Goal: Task Accomplishment & Management: Use online tool/utility

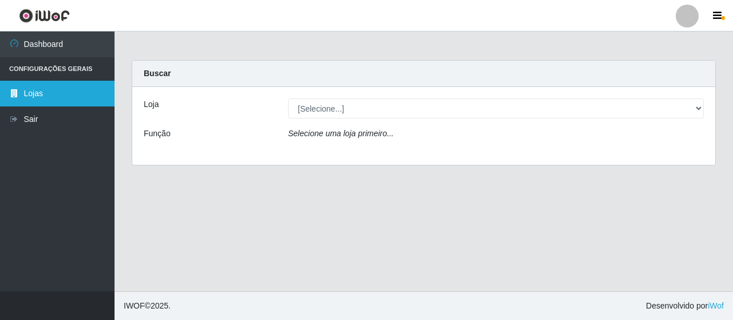
click at [42, 95] on link "Lojas" at bounding box center [57, 94] width 115 height 26
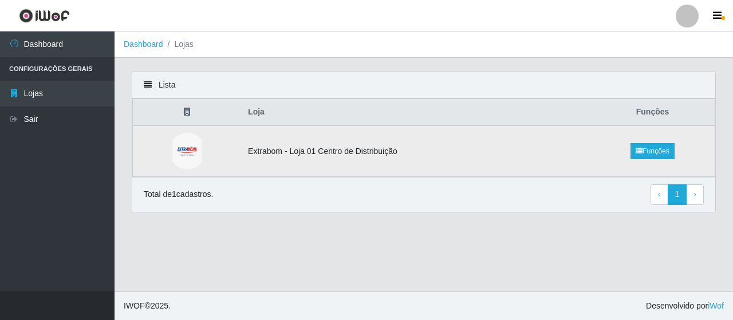
click at [374, 152] on td "Extrabom - Loja 01 Centro de Distribuição" at bounding box center [415, 151] width 349 height 52
click at [176, 152] on img at bounding box center [186, 151] width 29 height 37
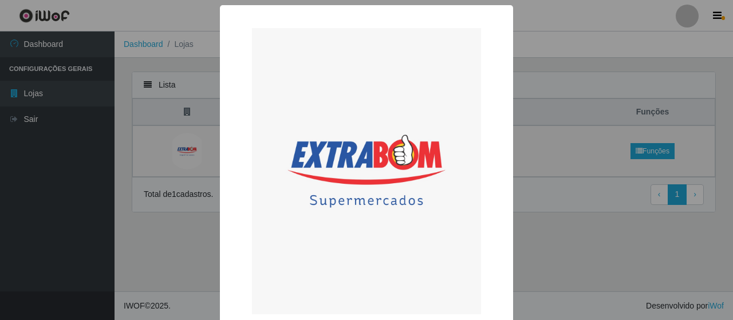
click at [564, 177] on div "× Extrabom - Loja 01 Centro de Distribuição OK Cancel" at bounding box center [366, 160] width 733 height 320
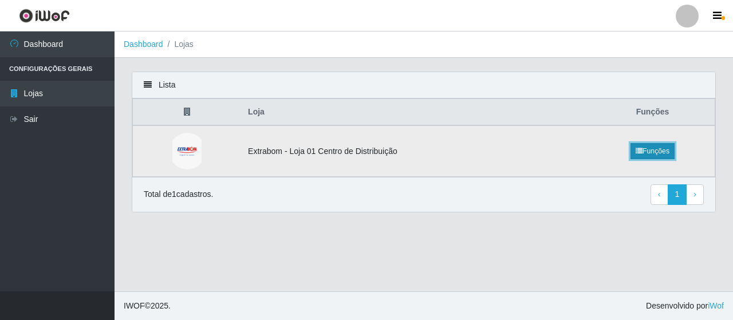
click at [649, 148] on link "Funções" at bounding box center [653, 151] width 44 height 16
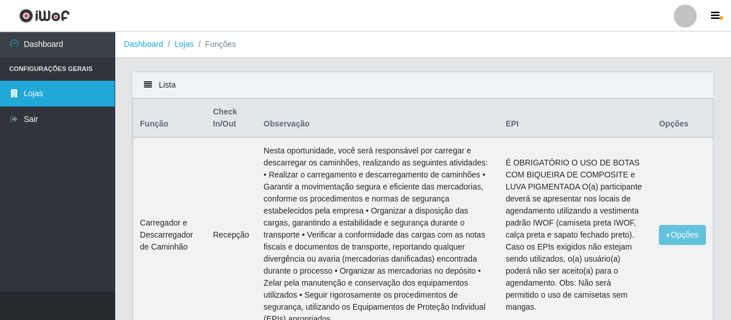
click at [81, 95] on link "Lojas" at bounding box center [57, 94] width 115 height 26
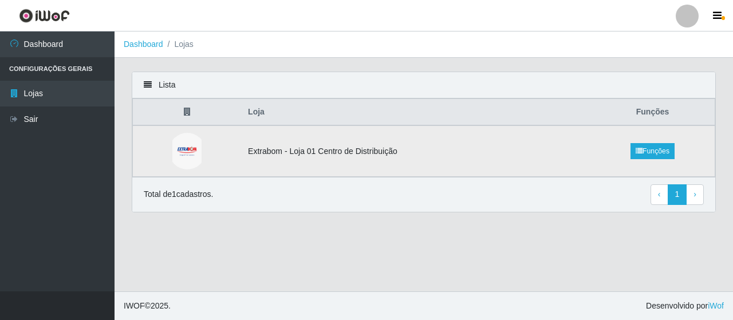
click at [292, 148] on td "Extrabom - Loja 01 Centro de Distribuição" at bounding box center [415, 151] width 349 height 52
click at [331, 148] on td "Extrabom - Loja 01 Centro de Distribuição" at bounding box center [415, 151] width 349 height 52
click at [661, 152] on link "Funções" at bounding box center [653, 151] width 44 height 16
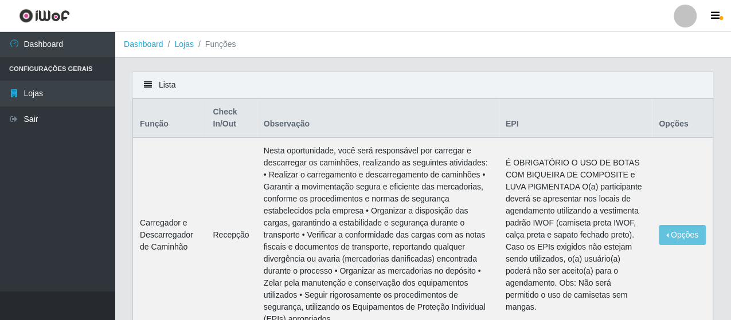
drag, startPoint x: 221, startPoint y: 121, endPoint x: 219, endPoint y: 112, distance: 9.4
click at [221, 120] on th "Check In/Out" at bounding box center [231, 118] width 50 height 39
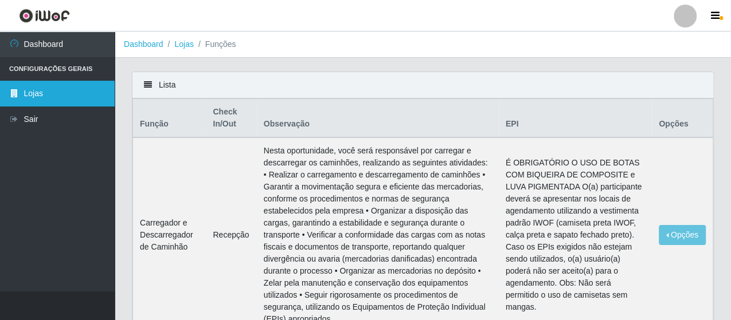
click at [57, 96] on link "Lojas" at bounding box center [57, 94] width 115 height 26
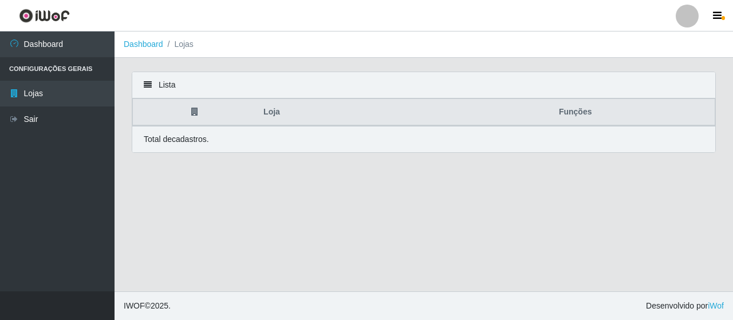
click at [202, 146] on div "Total de cadastros." at bounding box center [423, 139] width 583 height 26
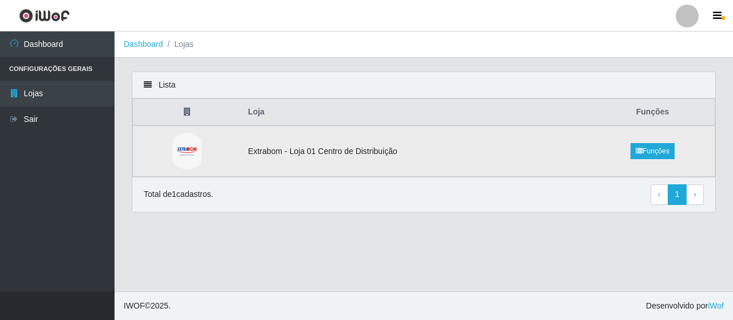
click at [248, 154] on td "Extrabom - Loja 01 Centro de Distribuição" at bounding box center [415, 151] width 349 height 52
click at [466, 152] on td "Extrabom - Loja 01 Centro de Distribuição" at bounding box center [415, 151] width 349 height 52
click at [218, 150] on td at bounding box center [187, 151] width 109 height 52
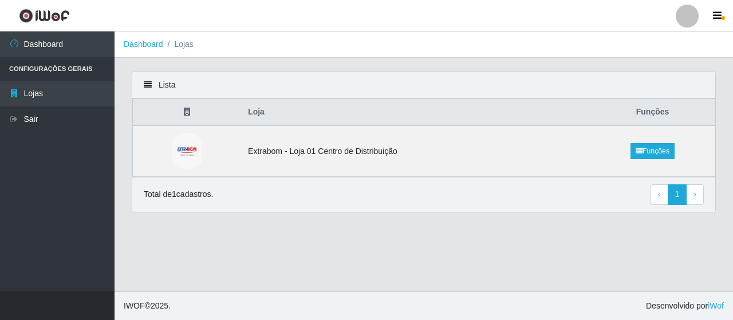
click at [176, 103] on th at bounding box center [187, 112] width 109 height 27
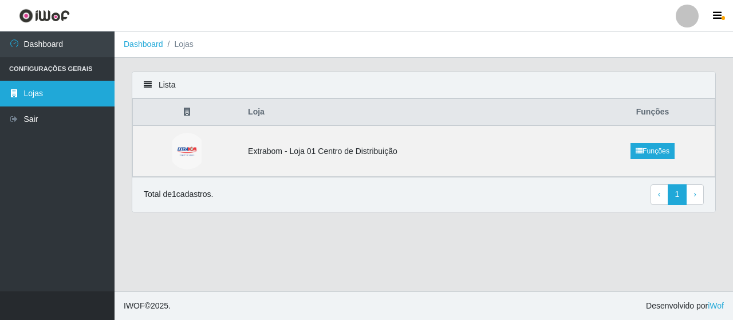
click at [25, 96] on link "Lojas" at bounding box center [57, 94] width 115 height 26
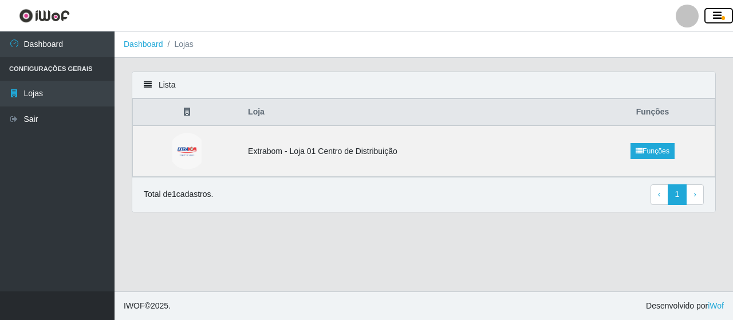
click at [719, 20] on icon "button" at bounding box center [717, 16] width 9 height 10
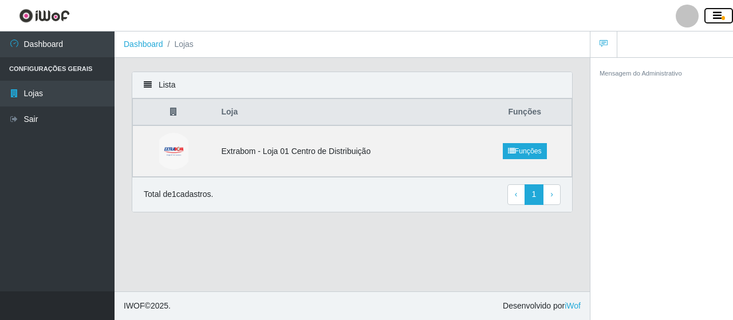
click at [726, 18] on button "button" at bounding box center [719, 16] width 29 height 16
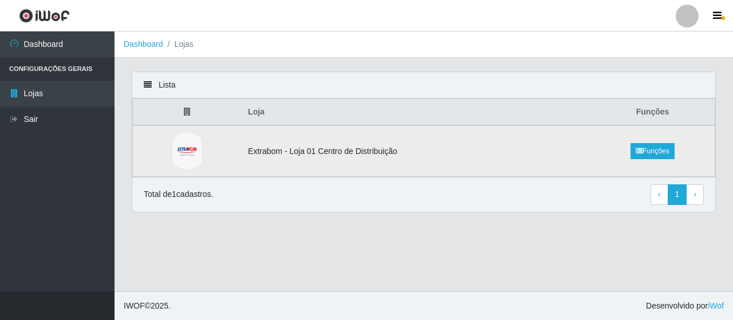
click at [315, 153] on td "Extrabom - Loja 01 Centro de Distribuição" at bounding box center [415, 151] width 349 height 52
click at [239, 148] on td at bounding box center [187, 151] width 109 height 52
drag, startPoint x: 218, startPoint y: 148, endPoint x: 212, endPoint y: 148, distance: 6.3
click at [215, 148] on td at bounding box center [187, 151] width 109 height 52
click at [201, 148] on img at bounding box center [186, 151] width 29 height 37
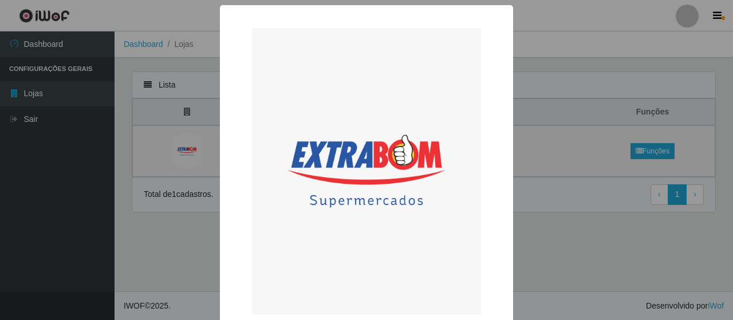
click at [542, 84] on div "× Extrabom - Loja 01 Centro de Distribuição OK Cancel" at bounding box center [366, 160] width 733 height 320
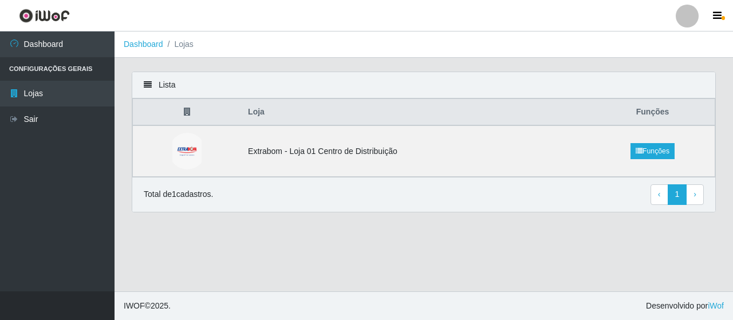
click at [174, 195] on p "Total de 1 cadastros." at bounding box center [178, 194] width 69 height 12
click at [646, 146] on link "Funções" at bounding box center [653, 151] width 44 height 16
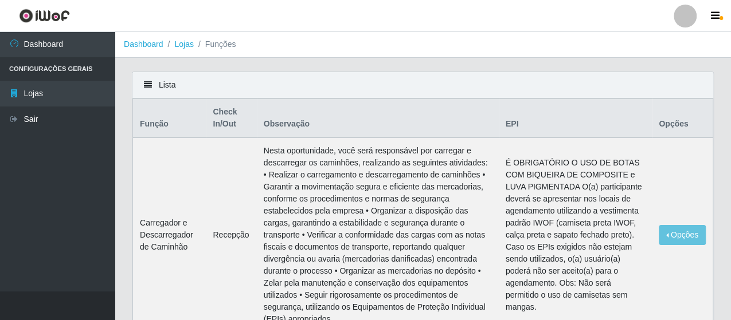
click at [171, 87] on div "Lista" at bounding box center [422, 85] width 580 height 26
click at [146, 84] on icon at bounding box center [148, 85] width 8 height 8
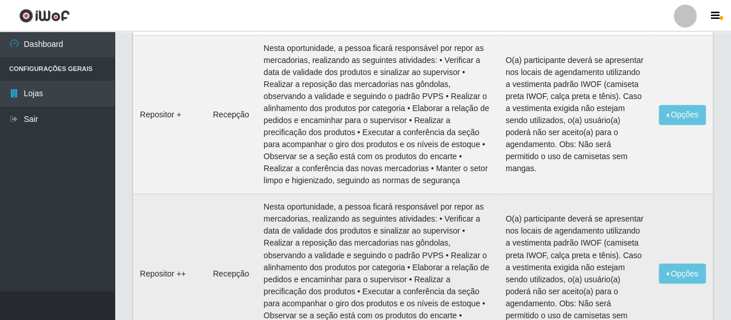
scroll to position [881, 0]
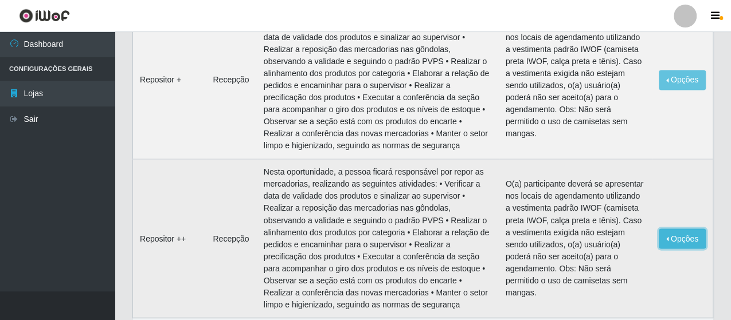
click at [684, 229] on button "Opções" at bounding box center [681, 239] width 47 height 20
click at [651, 159] on td "O(a) participante deverá se apresentar nos locais de agendamento utilizando a v…" at bounding box center [574, 238] width 153 height 159
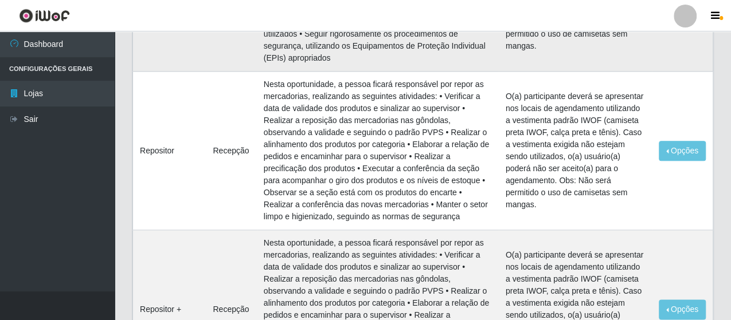
scroll to position [537, 0]
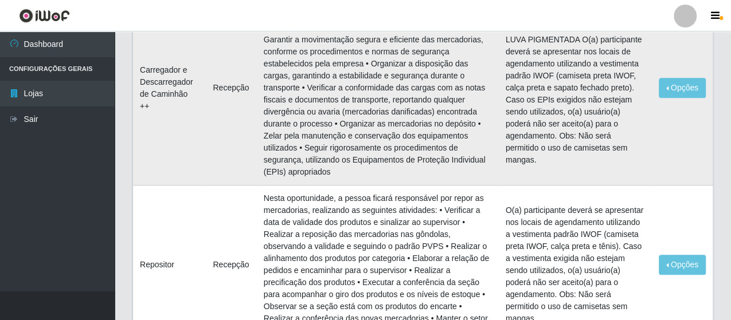
click at [257, 142] on td "Nesta oportunidade, você será responsável por carregar e descarregar os caminhõ…" at bounding box center [378, 88] width 242 height 195
click at [270, 130] on td "Nesta oportunidade, você será responsável por carregar e descarregar os caminhõ…" at bounding box center [378, 88] width 242 height 195
click at [228, 116] on td "Recepção" at bounding box center [231, 88] width 50 height 195
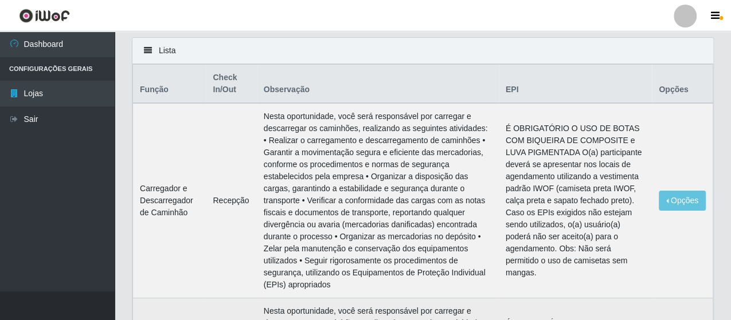
scroll to position [0, 0]
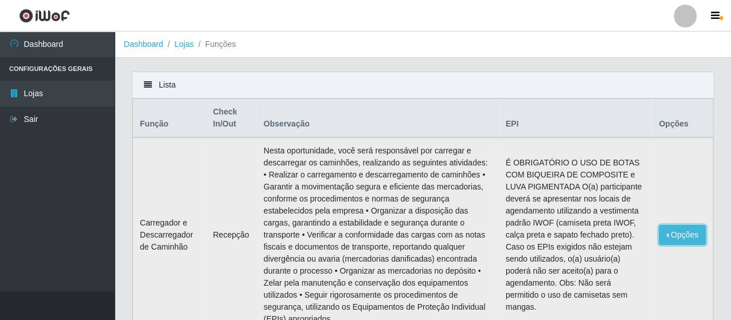
click at [686, 227] on button "Opções" at bounding box center [681, 235] width 47 height 20
click at [625, 226] on button "Editar" at bounding box center [611, 237] width 91 height 23
click at [596, 211] on td "É OBRIGATÓRIO O USO DE BOTAS COM BIQUEIRA DE COMPOSITE e LUVA PIGMENTADA O(a) p…" at bounding box center [574, 235] width 153 height 195
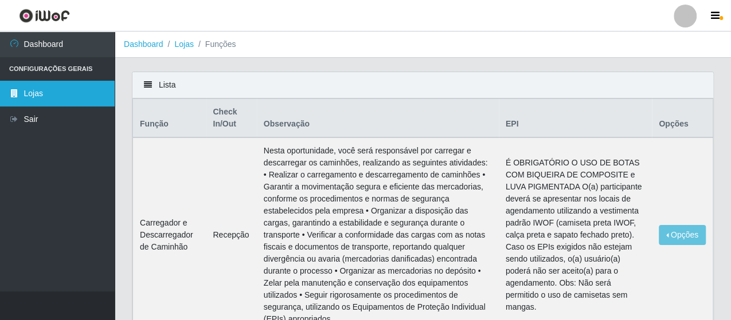
click at [41, 96] on link "Lojas" at bounding box center [57, 94] width 115 height 26
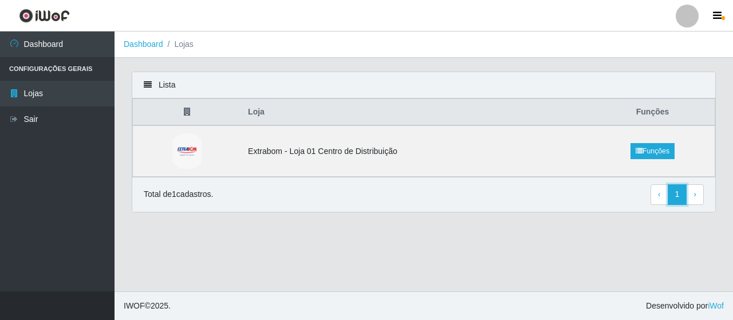
click at [681, 189] on link "1" at bounding box center [677, 194] width 19 height 21
click at [651, 108] on th "Funções" at bounding box center [653, 112] width 124 height 27
click at [162, 81] on div "Lista" at bounding box center [423, 85] width 583 height 26
click at [62, 68] on li "Configurações Gerais" at bounding box center [57, 68] width 115 height 23
click at [725, 21] on button "button" at bounding box center [719, 16] width 29 height 16
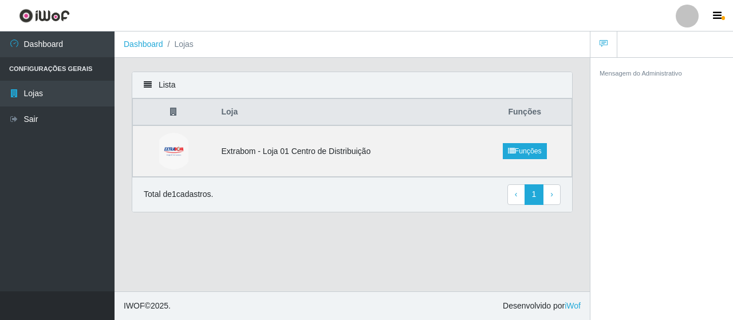
click at [665, 73] on small "Mensagem do Administrativo" at bounding box center [641, 73] width 83 height 7
click at [680, 17] on div at bounding box center [687, 16] width 23 height 23
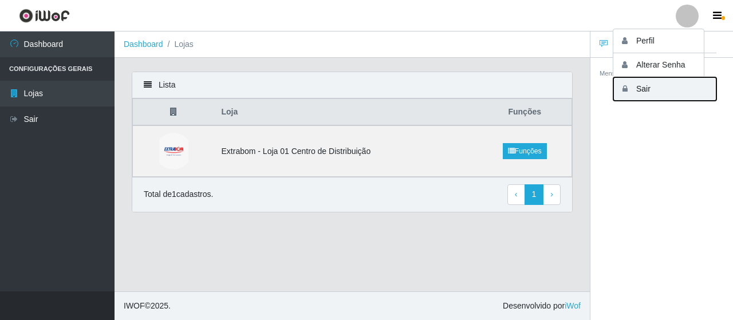
click at [647, 90] on button "Sair" at bounding box center [665, 88] width 103 height 23
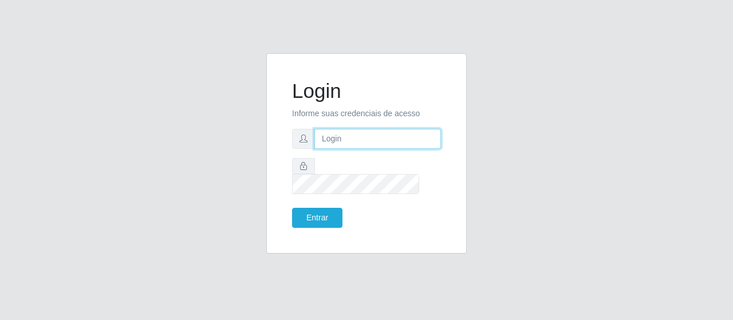
type input "josinei.milan@grupocoutinho.com"
click at [371, 146] on input "josinei.milan@grupocoutinho.com" at bounding box center [378, 139] width 127 height 20
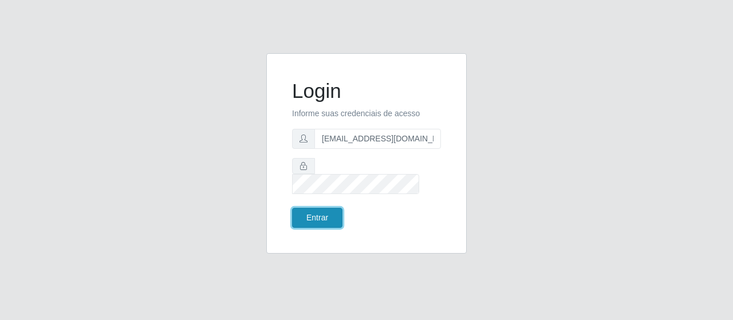
click at [319, 213] on button "Entrar" at bounding box center [317, 218] width 50 height 20
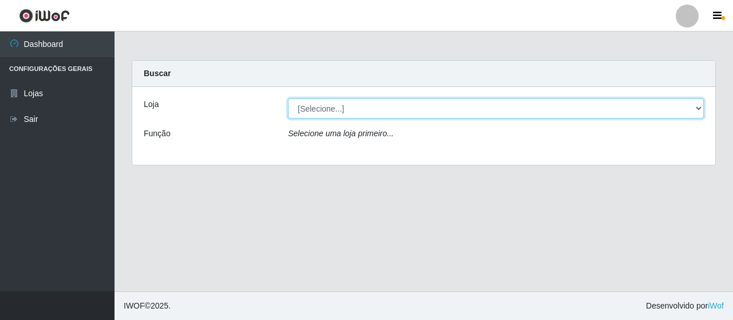
click at [356, 100] on select "[Selecione...] Extrabom - Loja 01 Centro de Distribuição" at bounding box center [496, 109] width 416 height 20
select select "435"
click at [288, 99] on select "[Selecione...] Extrabom - Loja 01 Centro de Distribuição" at bounding box center [496, 109] width 416 height 20
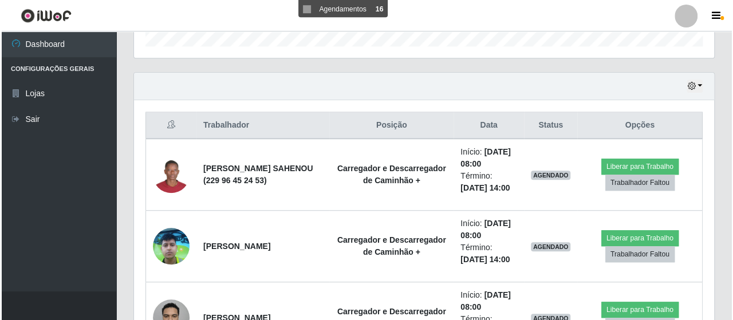
scroll to position [401, 0]
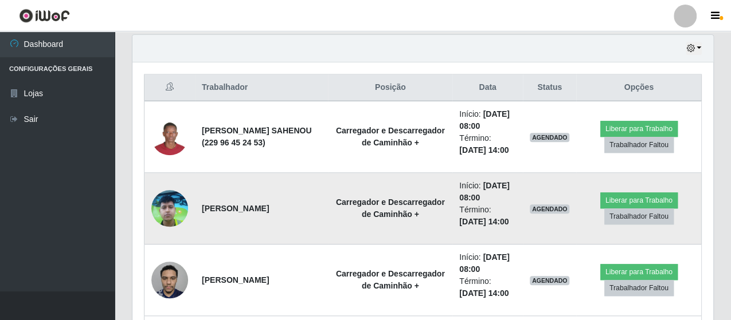
drag, startPoint x: 511, startPoint y: 222, endPoint x: 426, endPoint y: 180, distance: 95.1
click at [426, 180] on tr "Igor Sousa Brito Barbosa Carregador e Descarregador de Caminhão + Início: 17/08…" at bounding box center [422, 209] width 557 height 72
click at [426, 180] on td "Carregador e Descarregador de Caminhão +" at bounding box center [390, 209] width 124 height 72
drag, startPoint x: 433, startPoint y: 180, endPoint x: 506, endPoint y: 225, distance: 85.9
click at [506, 225] on td "Início: 17/08/2025, 08:00 Término: 17/08/2025, 14:00" at bounding box center [487, 209] width 70 height 72
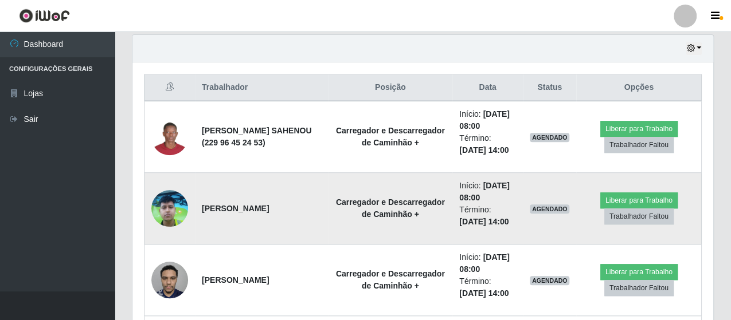
click at [509, 221] on li "Término: 17/08/2025, 14:00" at bounding box center [487, 216] width 57 height 24
click at [617, 195] on button "Liberar para Trabalho" at bounding box center [638, 201] width 77 height 16
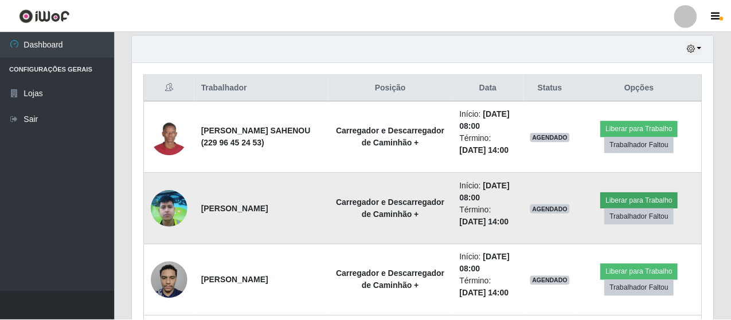
scroll to position [237, 575]
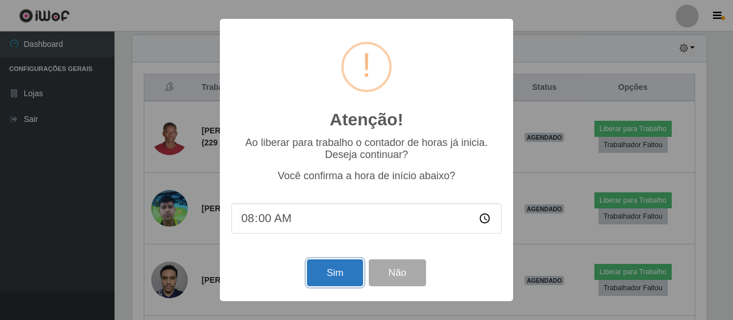
click at [348, 272] on button "Sim" at bounding box center [335, 273] width 56 height 27
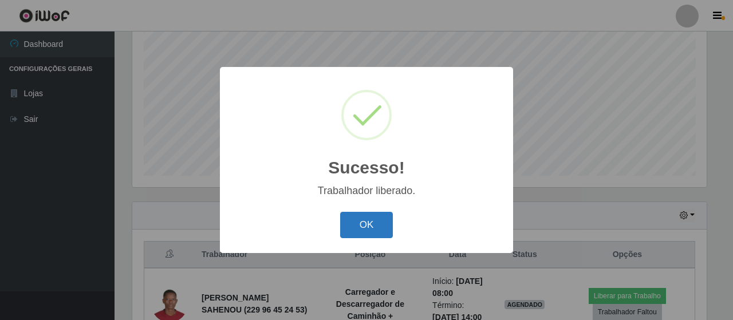
click at [376, 223] on button "OK" at bounding box center [366, 225] width 53 height 27
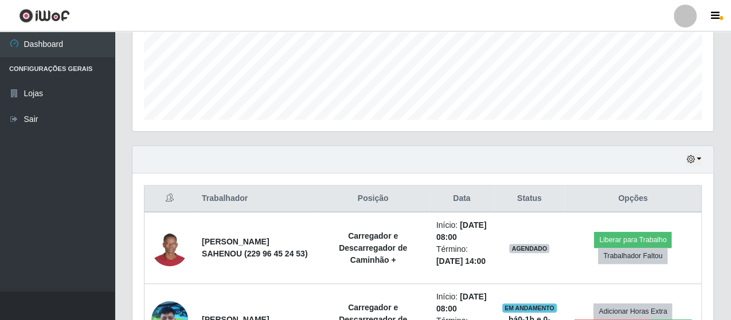
scroll to position [458, 0]
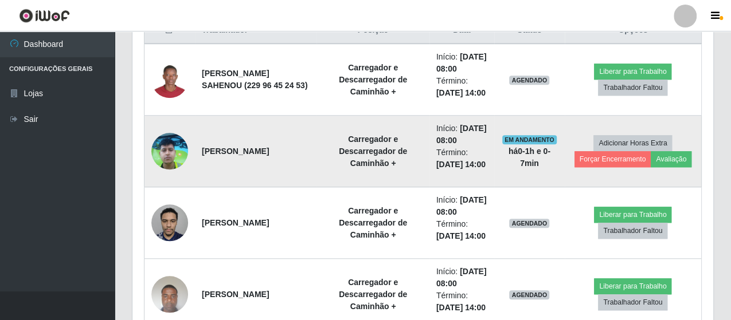
drag, startPoint x: 537, startPoint y: 198, endPoint x: 499, endPoint y: 170, distance: 47.2
click at [498, 172] on td "EM ANDAMENTO há 0-1 h e 0-7 min" at bounding box center [529, 152] width 70 height 72
click at [499, 170] on td "EM ANDAMENTO há 0-1 h e 0-7 min" at bounding box center [529, 152] width 70 height 72
drag, startPoint x: 441, startPoint y: 211, endPoint x: 406, endPoint y: 167, distance: 56.4
click at [406, 167] on tr "Igor Sousa Brito Barbosa Carregador e Descarregador de Caminhão + Início: 17/08…" at bounding box center [422, 152] width 557 height 72
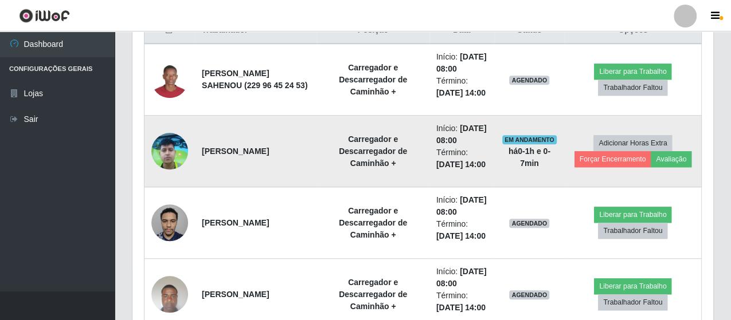
click at [429, 166] on td "Início: 17/08/2025, 08:00 Término: 17/08/2025, 14:00" at bounding box center [461, 152] width 65 height 72
drag, startPoint x: 412, startPoint y: 152, endPoint x: 437, endPoint y: 204, distance: 57.7
click at [437, 187] on td "Início: 17/08/2025, 08:00 Término: 17/08/2025, 14:00" at bounding box center [461, 152] width 65 height 72
click at [440, 187] on td "Início: 17/08/2025, 08:00 Término: 17/08/2025, 14:00" at bounding box center [461, 152] width 65 height 72
drag, startPoint x: 442, startPoint y: 213, endPoint x: 411, endPoint y: 144, distance: 75.9
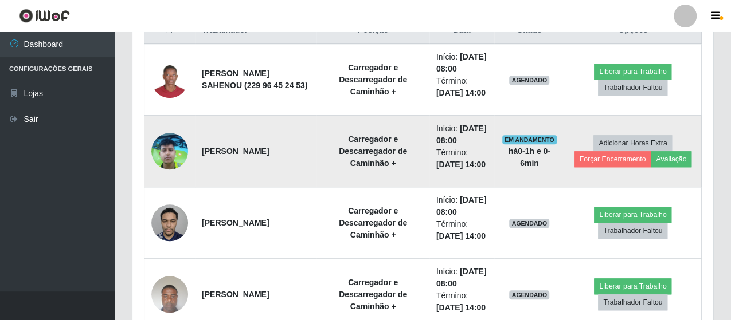
click at [429, 144] on td "Início: 17/08/2025, 08:00 Término: 17/08/2025, 14:00" at bounding box center [461, 152] width 65 height 72
click at [429, 148] on td "Início: 17/08/2025, 08:00 Término: 17/08/2025, 14:00" at bounding box center [461, 152] width 65 height 72
click at [436, 147] on li "Início: 17/08/2025, 08:00" at bounding box center [461, 135] width 51 height 24
drag, startPoint x: 415, startPoint y: 150, endPoint x: 447, endPoint y: 223, distance: 80.0
click at [447, 187] on td "Início: 17/08/2025, 08:00 Término: 17/08/2025, 14:00" at bounding box center [461, 152] width 65 height 72
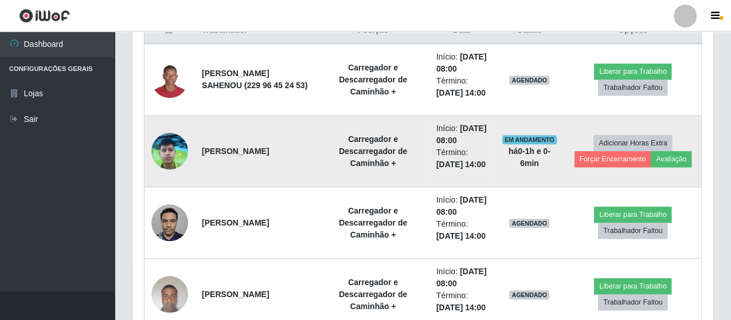
click at [446, 171] on li "Término: 17/08/2025, 14:00" at bounding box center [461, 159] width 51 height 24
drag, startPoint x: 445, startPoint y: 213, endPoint x: 409, endPoint y: 146, distance: 75.4
click at [429, 146] on td "Início: 17/08/2025, 08:00 Término: 17/08/2025, 14:00" at bounding box center [461, 152] width 65 height 72
drag, startPoint x: 410, startPoint y: 146, endPoint x: 442, endPoint y: 222, distance: 82.7
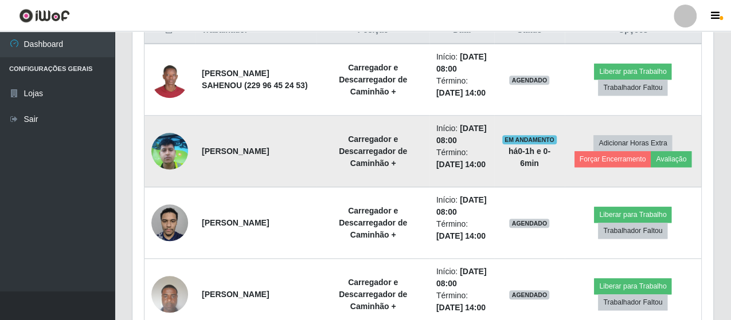
click at [442, 187] on td "Início: 17/08/2025, 08:00 Término: 17/08/2025, 14:00" at bounding box center [461, 152] width 65 height 72
click at [443, 171] on li "Término: 17/08/2025, 14:00" at bounding box center [461, 159] width 51 height 24
drag, startPoint x: 440, startPoint y: 213, endPoint x: 404, endPoint y: 151, distance: 70.9
click at [404, 151] on tr "Igor Sousa Brito Barbosa Carregador e Descarregador de Caminhão + Início: 17/08…" at bounding box center [422, 152] width 557 height 72
click at [404, 151] on td "Carregador e Descarregador de Caminhão +" at bounding box center [372, 152] width 112 height 72
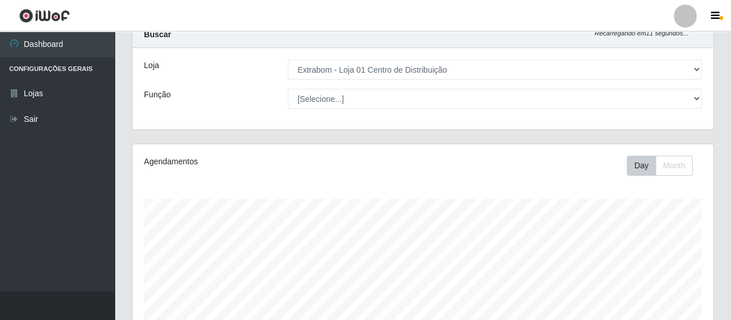
scroll to position [0, 0]
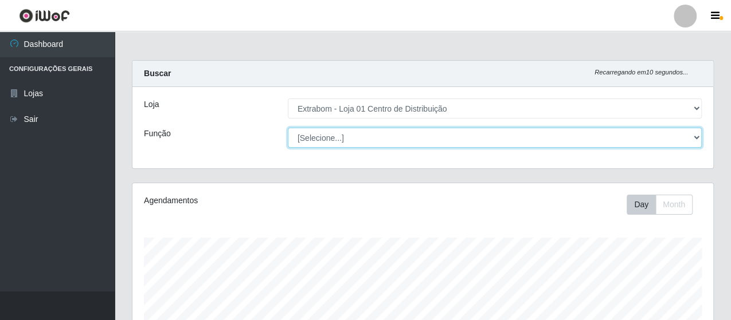
click at [342, 139] on select "[Selecione...] Carregador e Descarregador de Caminhão Carregador e Descarregado…" at bounding box center [495, 138] width 414 height 20
click at [288, 128] on select "[Selecione...] Carregador e Descarregador de Caminhão Carregador e Descarregado…" at bounding box center [495, 138] width 414 height 20
click at [370, 138] on select "[Selecione...] Carregador e Descarregador de Caminhão Carregador e Descarregado…" at bounding box center [495, 138] width 414 height 20
click at [379, 128] on select "[Selecione...] Carregador e Descarregador de Caminhão Carregador e Descarregado…" at bounding box center [495, 138] width 414 height 20
click at [288, 128] on select "[Selecione...] Carregador e Descarregador de Caminhão Carregador e Descarregado…" at bounding box center [495, 138] width 414 height 20
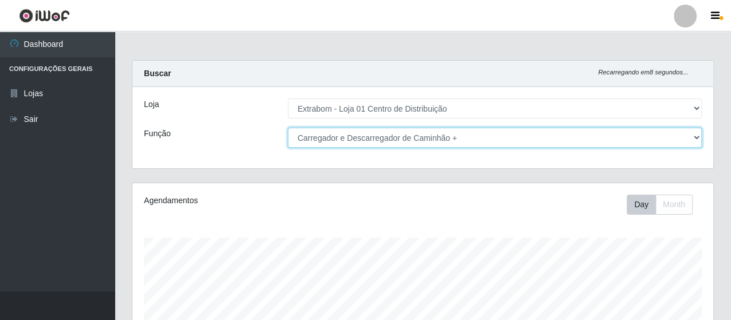
click at [353, 136] on select "[Selecione...] Carregador e Descarregador de Caminhão Carregador e Descarregado…" at bounding box center [495, 138] width 414 height 20
click at [288, 128] on select "[Selecione...] Carregador e Descarregador de Caminhão Carregador e Descarregado…" at bounding box center [495, 138] width 414 height 20
click at [432, 141] on select "[Selecione...] Carregador e Descarregador de Caminhão Carregador e Descarregado…" at bounding box center [495, 138] width 414 height 20
click at [288, 128] on select "[Selecione...] Carregador e Descarregador de Caminhão Carregador e Descarregado…" at bounding box center [495, 138] width 414 height 20
click at [395, 139] on select "[Selecione...] Carregador e Descarregador de Caminhão Carregador e Descarregado…" at bounding box center [495, 138] width 414 height 20
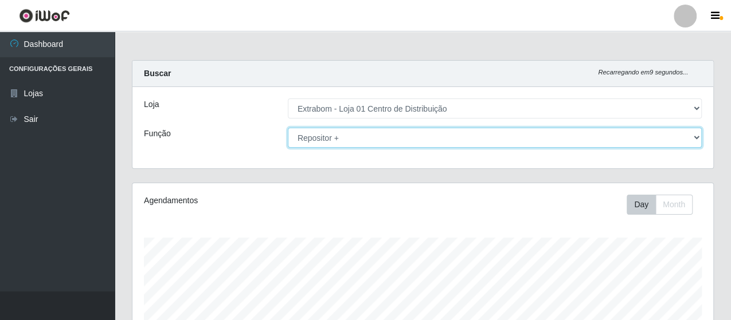
click at [288, 128] on select "[Selecione...] Carregador e Descarregador de Caminhão Carregador e Descarregado…" at bounding box center [495, 138] width 414 height 20
click at [365, 138] on select "[Selecione...] Carregador e Descarregador de Caminhão Carregador e Descarregado…" at bounding box center [495, 138] width 414 height 20
click at [354, 142] on select "[Selecione...] Carregador e Descarregador de Caminhão Carregador e Descarregado…" at bounding box center [495, 138] width 414 height 20
click at [288, 128] on select "[Selecione...] Carregador e Descarregador de Caminhão Carregador e Descarregado…" at bounding box center [495, 138] width 414 height 20
click at [382, 137] on select "[Selecione...] Carregador e Descarregador de Caminhão Carregador e Descarregado…" at bounding box center [495, 138] width 414 height 20
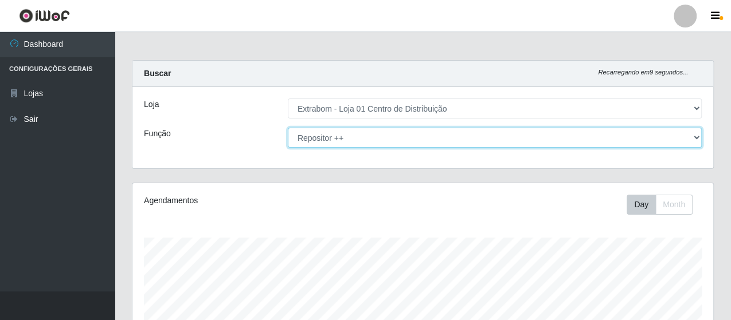
click at [366, 136] on select "[Selecione...] Carregador e Descarregador de Caminhão Carregador e Descarregado…" at bounding box center [495, 138] width 414 height 20
click at [288, 128] on select "[Selecione...] Carregador e Descarregador de Caminhão Carregador e Descarregado…" at bounding box center [495, 138] width 414 height 20
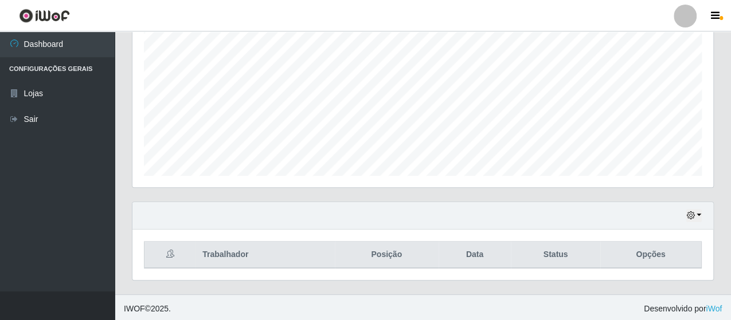
scroll to position [5, 0]
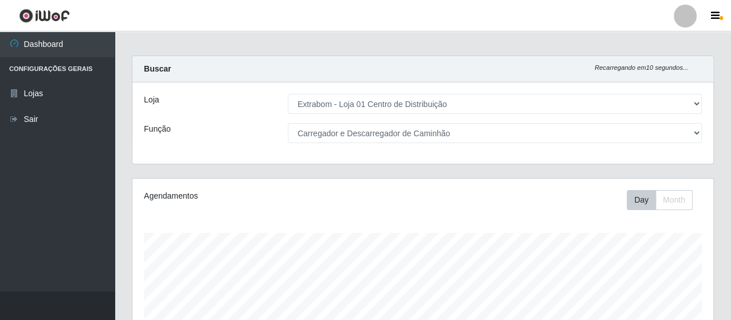
click at [369, 121] on div "Loja [Selecione...] Extrabom - Loja 01 Centro de Distribuição Função [Selecione…" at bounding box center [422, 123] width 580 height 81
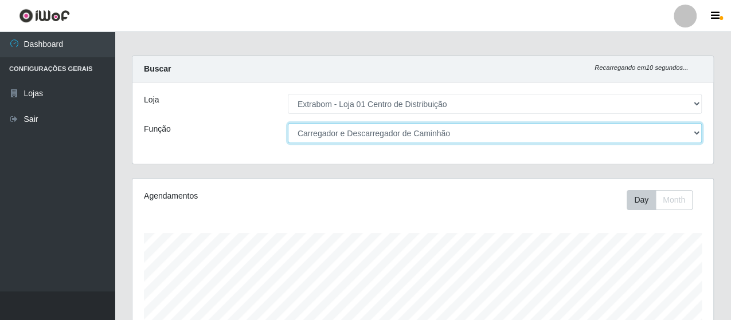
click at [370, 130] on select "[Selecione...] Carregador e Descarregador de Caminhão Carregador e Descarregado…" at bounding box center [495, 133] width 414 height 20
select select "138"
click at [288, 123] on select "[Selecione...] Carregador e Descarregador de Caminhão Carregador e Descarregado…" at bounding box center [495, 133] width 414 height 20
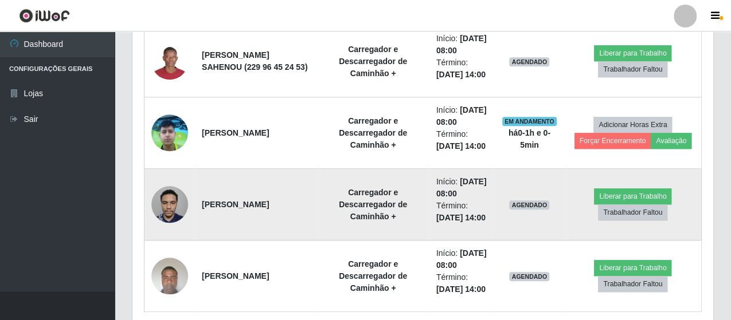
scroll to position [463, 0]
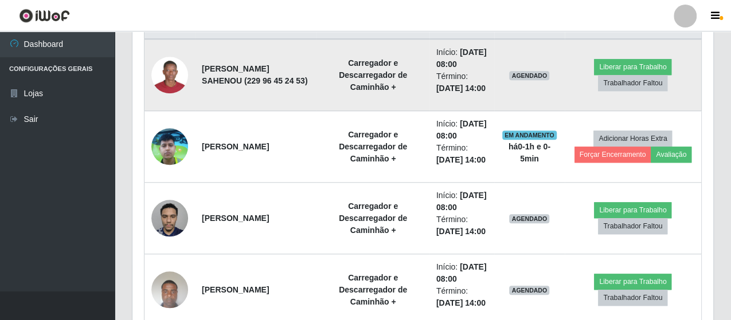
drag, startPoint x: 437, startPoint y: 111, endPoint x: 400, endPoint y: 65, distance: 58.3
click at [429, 57] on td "Início: 17/08/2025, 08:00 Término: 17/08/2025, 14:00" at bounding box center [461, 75] width 65 height 72
click at [436, 93] on time "17/08/2025, 14:00" at bounding box center [460, 88] width 49 height 9
drag, startPoint x: 442, startPoint y: 111, endPoint x: 414, endPoint y: 50, distance: 66.4
click at [429, 50] on td "Início: 17/08/2025, 08:00 Término: 17/08/2025, 14:00" at bounding box center [461, 75] width 65 height 72
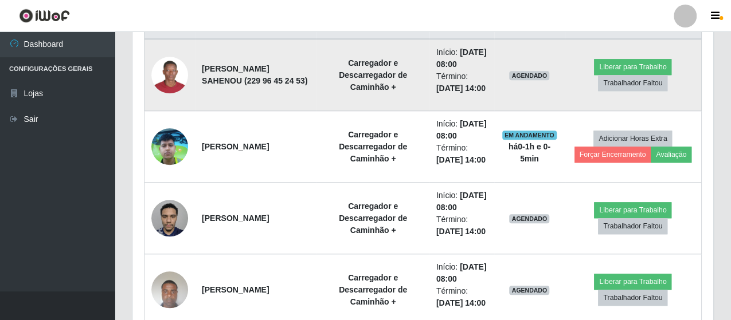
click at [429, 50] on td "Início: 17/08/2025, 08:00 Término: 17/08/2025, 14:00" at bounding box center [461, 75] width 65 height 72
click at [436, 48] on li "Início: 17/08/2025, 08:00" at bounding box center [461, 58] width 51 height 24
drag, startPoint x: 416, startPoint y: 48, endPoint x: 435, endPoint y: 108, distance: 63.2
click at [436, 95] on ul "Início: 17/08/2025, 08:00 Término: 17/08/2025, 14:00" at bounding box center [461, 70] width 51 height 48
click at [441, 95] on li "Término: 17/08/2025, 14:00" at bounding box center [461, 82] width 51 height 24
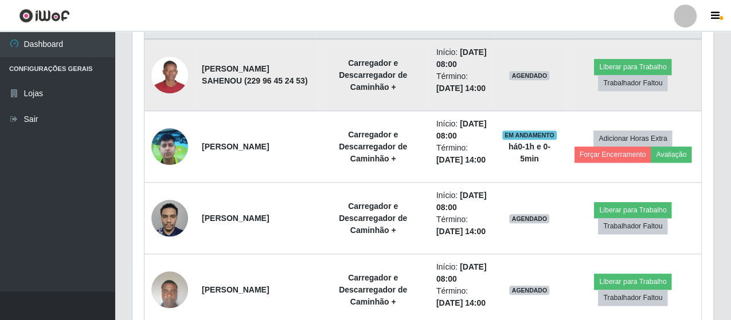
click at [447, 95] on li "Término: 17/08/2025, 14:00" at bounding box center [461, 82] width 51 height 24
click at [443, 95] on li "Término: 17/08/2025, 14:00" at bounding box center [461, 82] width 51 height 24
drag, startPoint x: 441, startPoint y: 112, endPoint x: 408, endPoint y: 46, distance: 74.1
click at [429, 46] on td "Início: 17/08/2025, 08:00 Término: 17/08/2025, 14:00" at bounding box center [461, 75] width 65 height 72
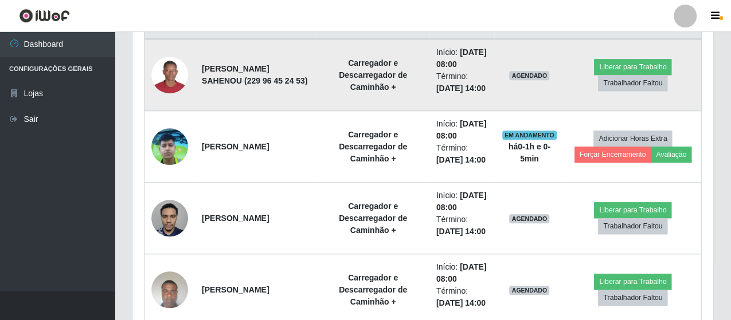
drag, startPoint x: 407, startPoint y: 45, endPoint x: 445, endPoint y: 118, distance: 81.7
click at [445, 111] on tr "Stalin K. SAHENOU (229 96 45 24 53) Carregador e Descarregador de Caminhão + In…" at bounding box center [422, 75] width 557 height 72
click at [445, 111] on td "Início: 17/08/2025, 08:00 Término: 17/08/2025, 14:00" at bounding box center [461, 75] width 65 height 72
drag, startPoint x: 446, startPoint y: 116, endPoint x: 411, endPoint y: 50, distance: 75.1
click at [429, 50] on td "Início: 17/08/2025, 08:00 Término: 17/08/2025, 14:00" at bounding box center [461, 75] width 65 height 72
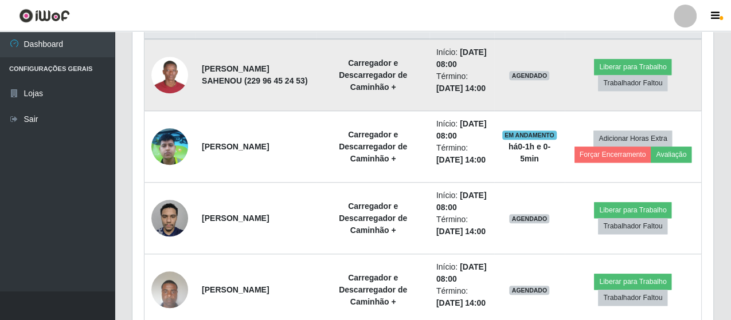
click at [429, 49] on td "Início: 17/08/2025, 08:00 Término: 17/08/2025, 14:00" at bounding box center [461, 75] width 65 height 72
drag, startPoint x: 411, startPoint y: 48, endPoint x: 435, endPoint y: 126, distance: 82.1
click at [435, 111] on td "Início: 17/08/2025, 08:00 Término: 17/08/2025, 14:00" at bounding box center [461, 75] width 65 height 72
click at [449, 95] on li "Término: 17/08/2025, 14:00" at bounding box center [461, 82] width 51 height 24
drag, startPoint x: 451, startPoint y: 113, endPoint x: 413, endPoint y: 49, distance: 74.8
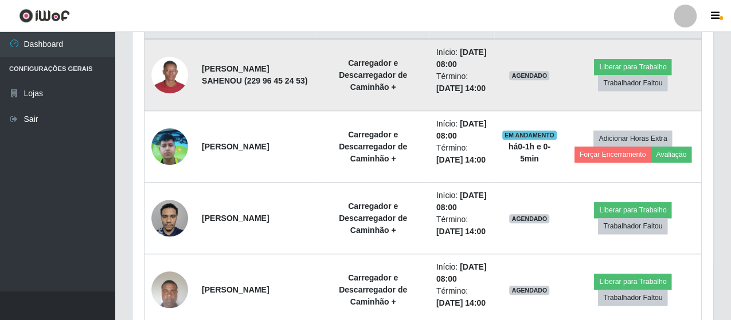
click at [429, 49] on td "Início: 17/08/2025, 08:00 Término: 17/08/2025, 14:00" at bounding box center [461, 75] width 65 height 72
drag, startPoint x: 412, startPoint y: 48, endPoint x: 398, endPoint y: 46, distance: 13.9
click at [429, 47] on td "Início: 17/08/2025, 08:00 Término: 17/08/2025, 14:00" at bounding box center [461, 75] width 65 height 72
click at [436, 93] on time "17/08/2025, 14:00" at bounding box center [460, 88] width 49 height 9
drag, startPoint x: 447, startPoint y: 116, endPoint x: 388, endPoint y: 47, distance: 91.0
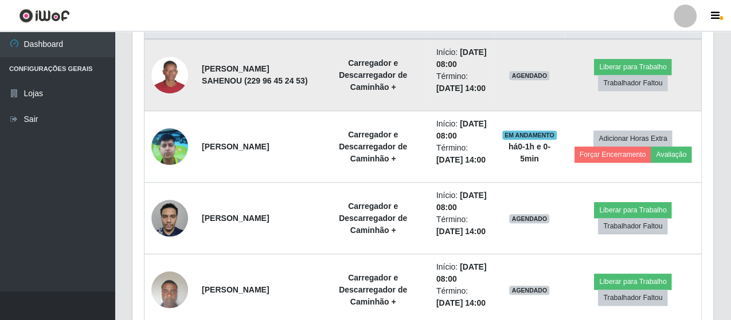
click at [388, 47] on tr "Stalin K. SAHENOU (229 96 45 24 53) Carregador e Descarregador de Caminhão + In…" at bounding box center [422, 75] width 557 height 72
click at [401, 53] on td "Carregador e Descarregador de Caminhão +" at bounding box center [372, 75] width 112 height 72
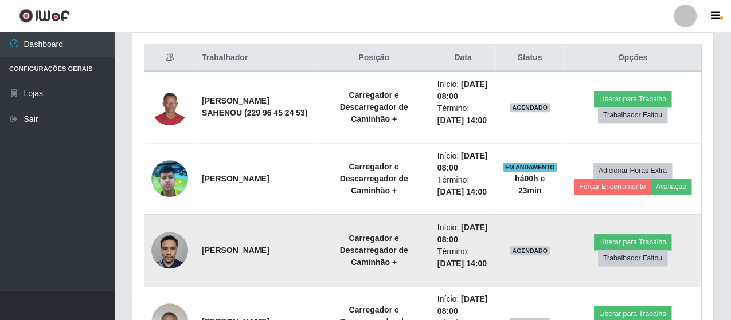
scroll to position [437, 0]
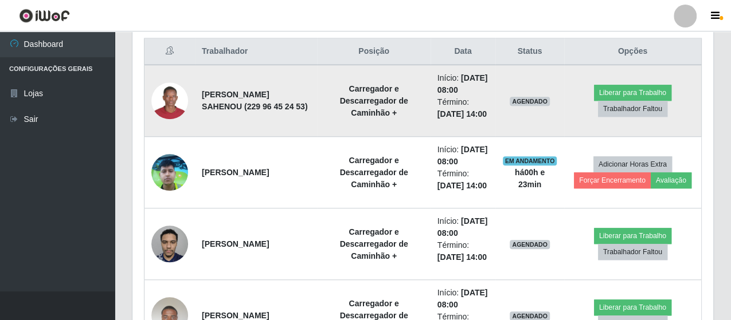
click at [339, 109] on strong "Carregador e Descarregador de Caminhão +" at bounding box center [373, 100] width 68 height 33
click at [380, 112] on td "Carregador e Descarregador de Caminhão +" at bounding box center [373, 101] width 113 height 72
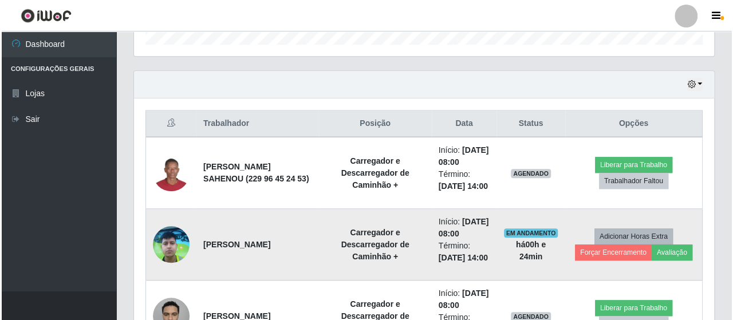
scroll to position [405, 0]
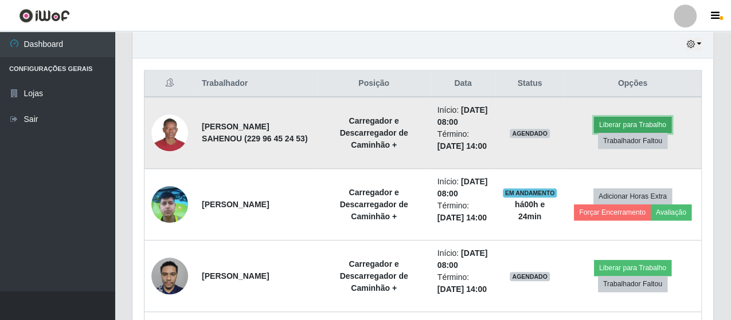
click at [619, 117] on button "Liberar para Trabalho" at bounding box center [632, 125] width 77 height 16
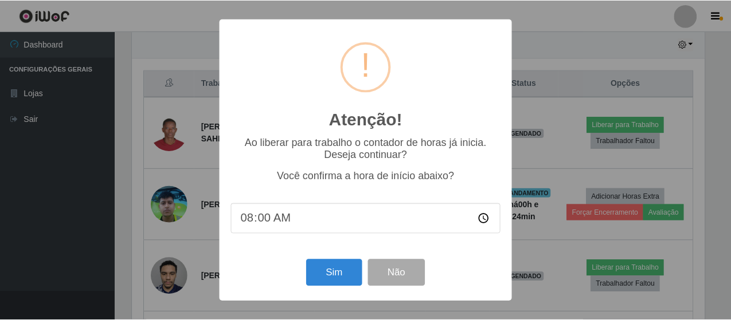
scroll to position [237, 575]
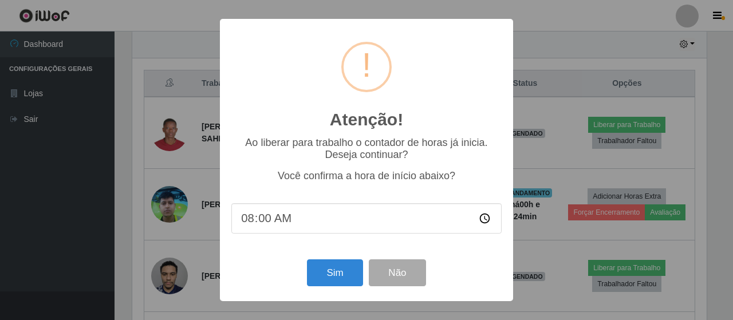
click at [329, 222] on input "08:00" at bounding box center [366, 218] width 270 height 30
click at [272, 224] on input "08:00" at bounding box center [366, 218] width 270 height 30
drag, startPoint x: 271, startPoint y: 223, endPoint x: 260, endPoint y: 222, distance: 11.6
click at [269, 223] on input "08:00" at bounding box center [366, 218] width 270 height 30
click at [258, 221] on input "08:00" at bounding box center [366, 218] width 270 height 30
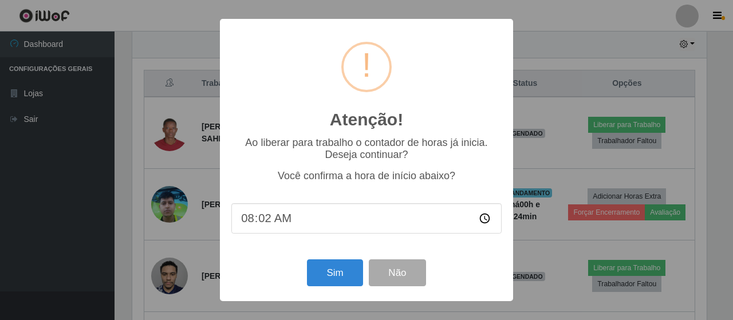
type input "08:24"
click at [345, 269] on button "Sim" at bounding box center [335, 273] width 56 height 27
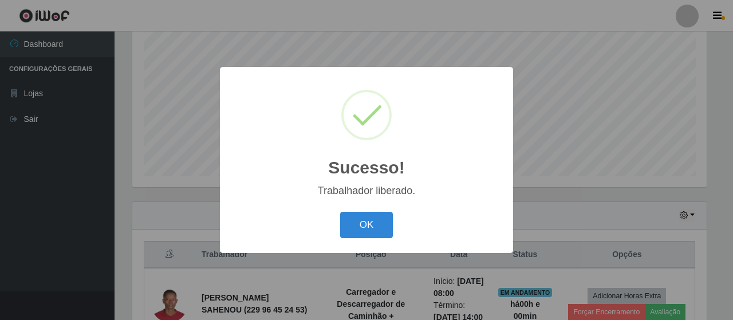
drag, startPoint x: 370, startPoint y: 227, endPoint x: 392, endPoint y: 224, distance: 22.6
click at [369, 227] on button "OK" at bounding box center [366, 225] width 53 height 27
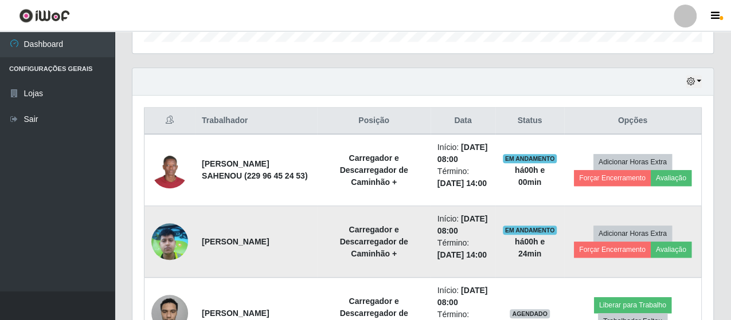
scroll to position [406, 0]
